Goal: Information Seeking & Learning: Learn about a topic

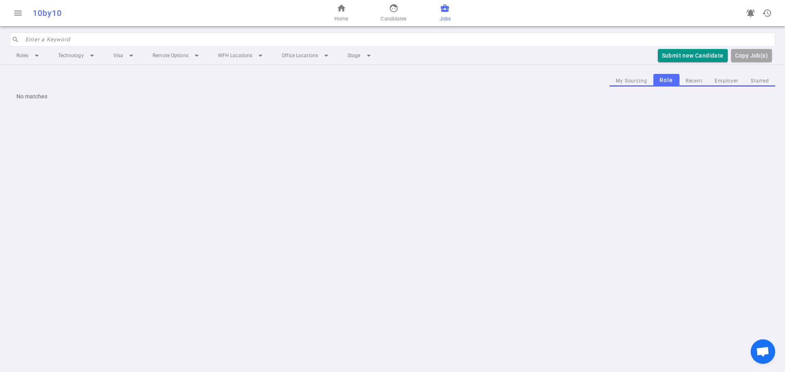
drag, startPoint x: 719, startPoint y: 82, endPoint x: 776, endPoint y: 84, distance: 57.3
click at [719, 82] on button "Employer" at bounding box center [727, 81] width 36 height 11
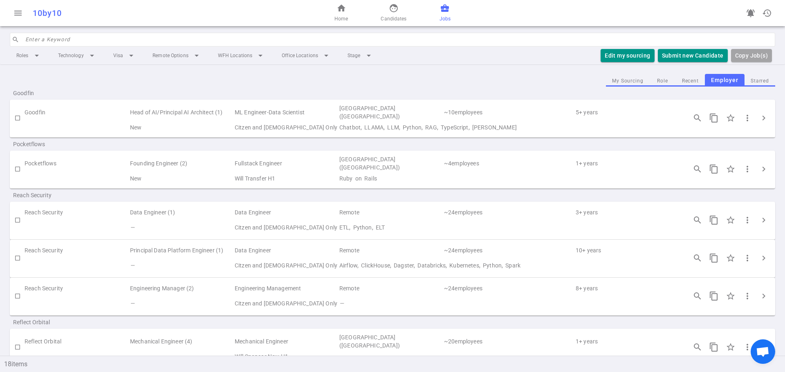
scroll to position [41, 0]
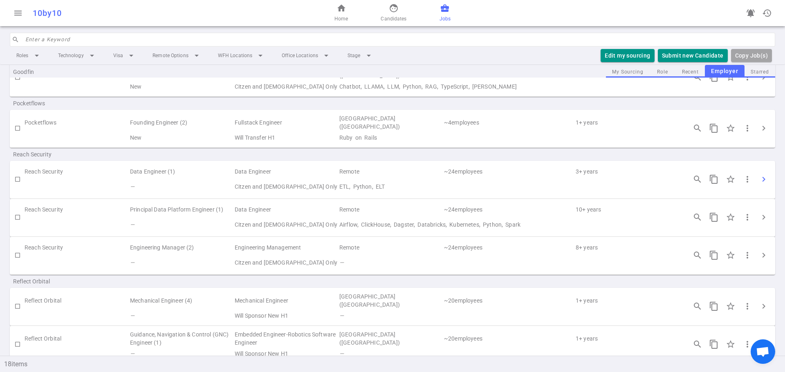
click at [759, 176] on span "chevron_right" at bounding box center [764, 180] width 10 height 10
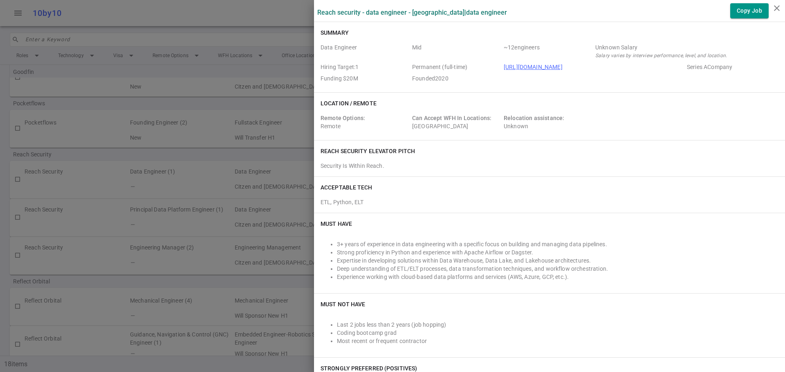
click at [542, 65] on link "https://reach.security/" at bounding box center [533, 67] width 59 height 7
click at [776, 7] on icon "close" at bounding box center [777, 8] width 10 height 10
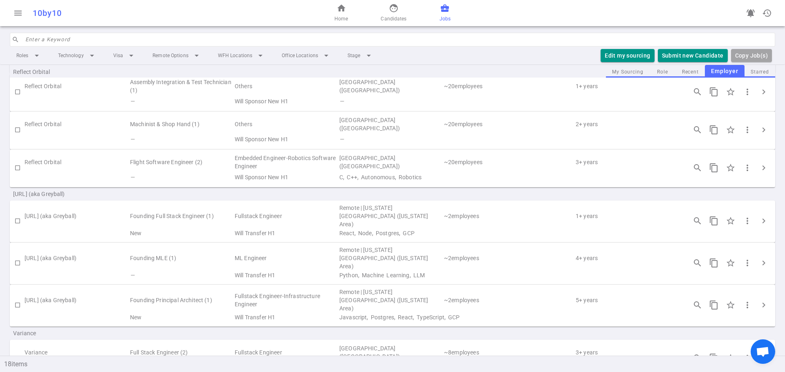
scroll to position [450, 0]
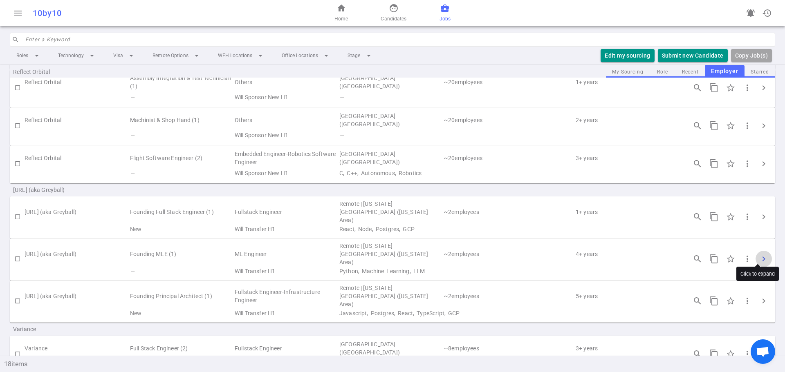
click at [759, 256] on span "chevron_right" at bounding box center [764, 259] width 10 height 10
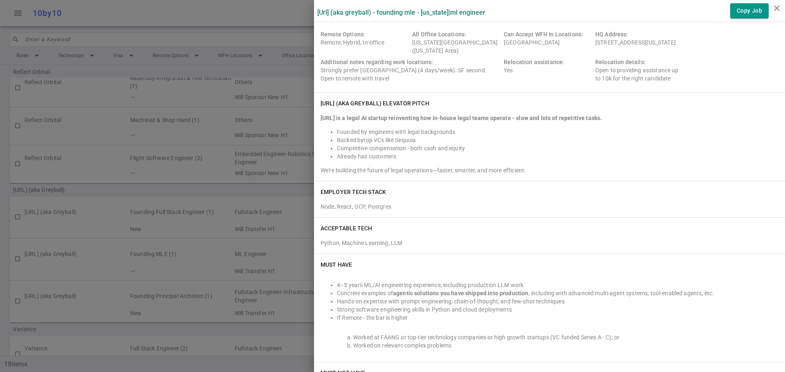
scroll to position [0, 0]
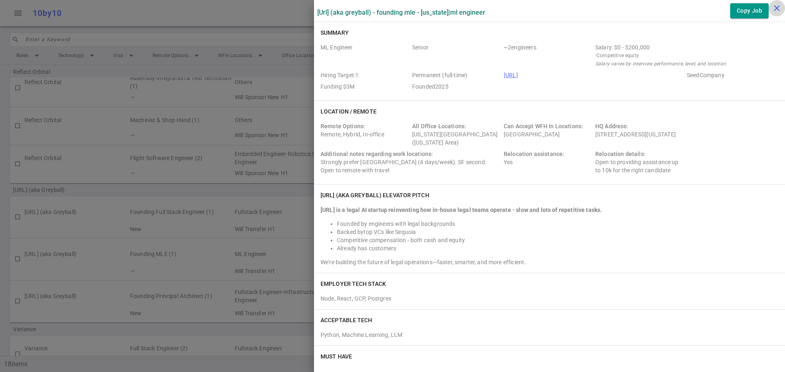
click at [778, 10] on icon "close" at bounding box center [777, 8] width 10 height 10
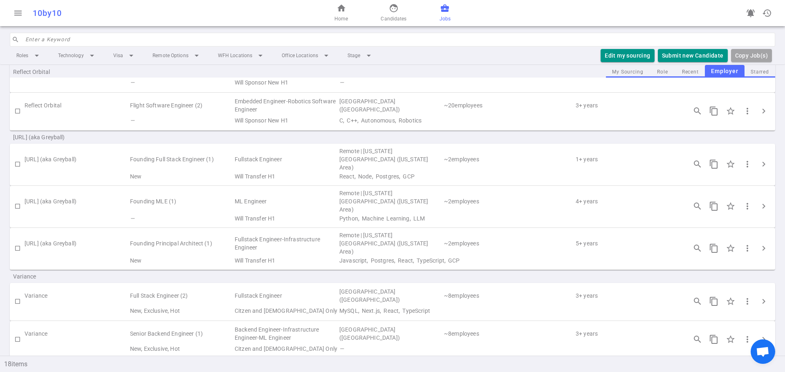
scroll to position [503, 0]
click at [760, 293] on button "chevron_right" at bounding box center [764, 301] width 16 height 16
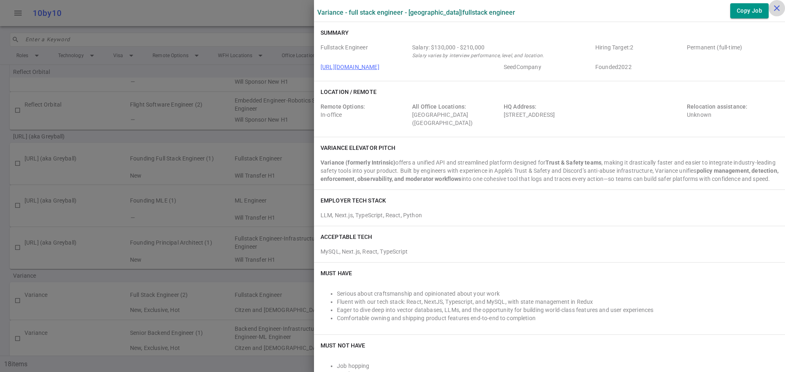
click at [774, 4] on icon "close" at bounding box center [777, 8] width 10 height 10
